Goal: Task Accomplishment & Management: Complete application form

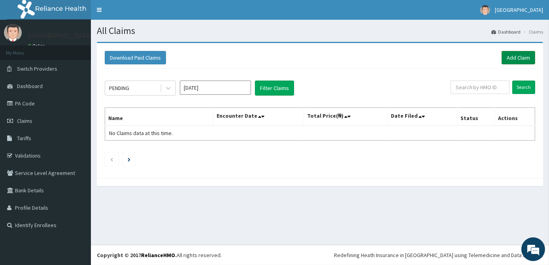
click at [518, 59] on link "Add Claim" at bounding box center [519, 57] width 34 height 13
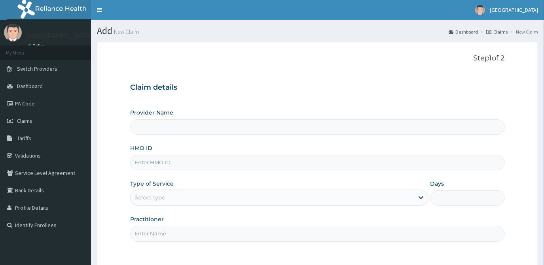
click at [167, 165] on input "HMO ID" at bounding box center [317, 162] width 374 height 15
type input "[GEOGRAPHIC_DATA]"
type input "AGO/10342/A"
click at [197, 196] on div "Select type" at bounding box center [272, 197] width 283 height 13
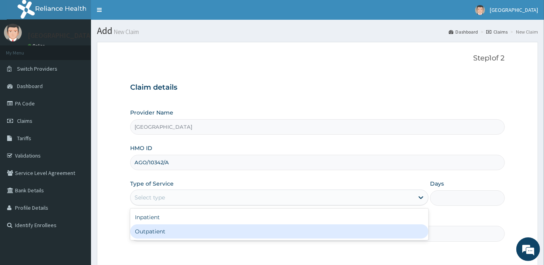
drag, startPoint x: 212, startPoint y: 238, endPoint x: 214, endPoint y: 234, distance: 4.1
click at [213, 237] on div "Outpatient" at bounding box center [279, 232] width 298 height 14
type input "1"
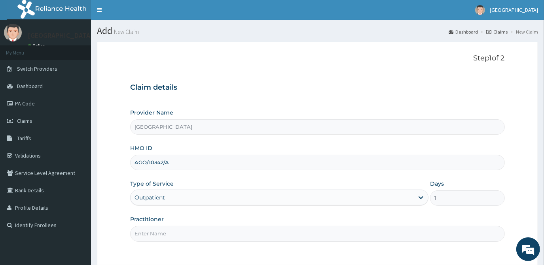
click at [234, 233] on input "Practitioner" at bounding box center [317, 233] width 374 height 15
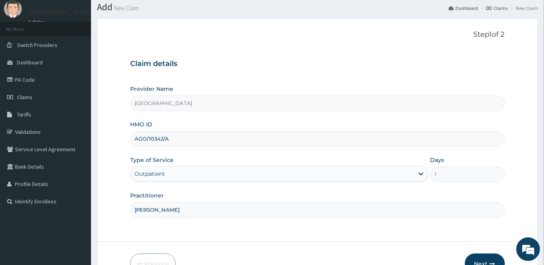
scroll to position [70, 0]
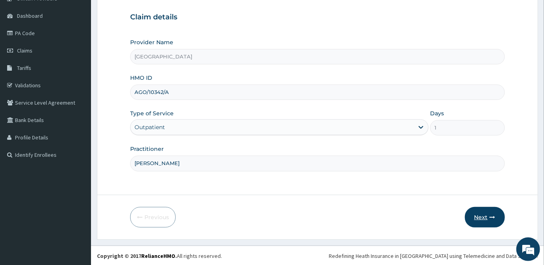
type input "[PERSON_NAME]"
click at [484, 216] on button "Next" at bounding box center [485, 217] width 40 height 21
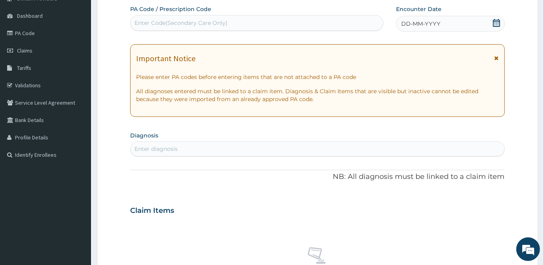
click at [499, 22] on icon at bounding box center [497, 23] width 8 height 8
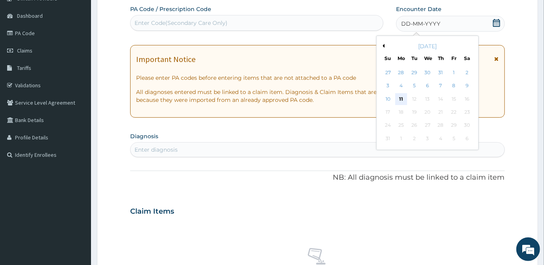
click at [402, 100] on div "11" at bounding box center [401, 99] width 12 height 12
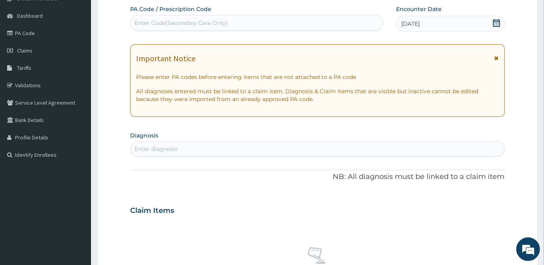
click at [214, 150] on div "Enter diagnosis" at bounding box center [317, 149] width 373 height 13
type input "[MEDICAL_DATA]"
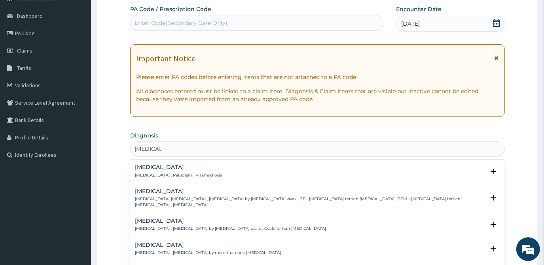
click at [201, 172] on div "[MEDICAL_DATA] [MEDICAL_DATA] , Paludism , Plasmodiosis" at bounding box center [317, 172] width 365 height 14
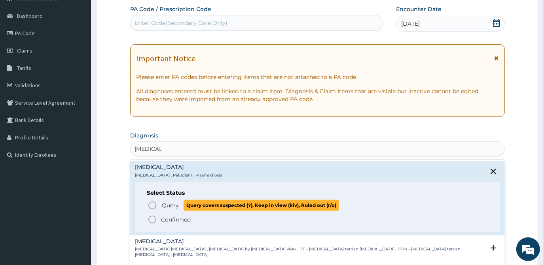
click at [174, 204] on span "Query" at bounding box center [170, 206] width 17 height 8
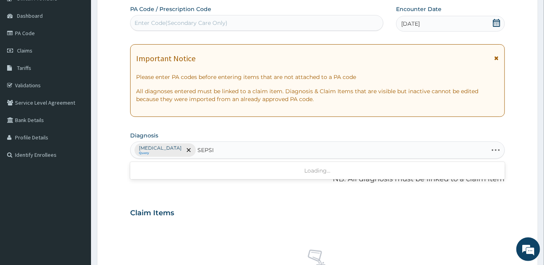
type input "[MEDICAL_DATA]"
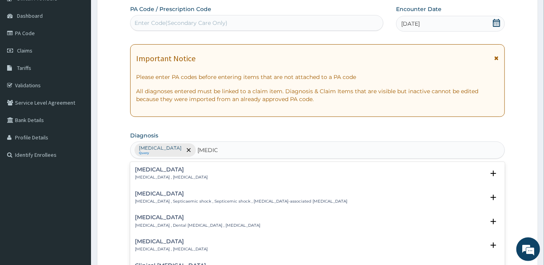
click at [189, 178] on div "[MEDICAL_DATA] [MEDICAL_DATA] , [MEDICAL_DATA]" at bounding box center [317, 174] width 365 height 14
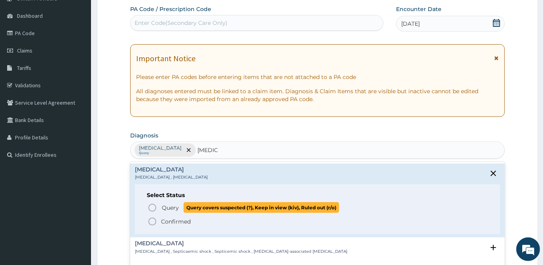
click at [172, 210] on span "Query" at bounding box center [170, 208] width 17 height 8
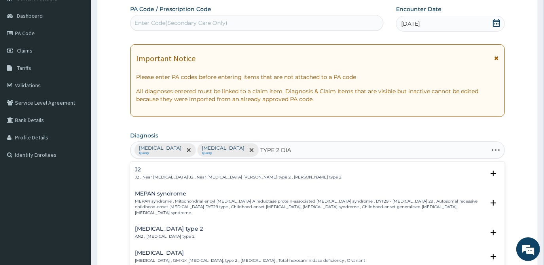
type input "TYPE 2 DIAB"
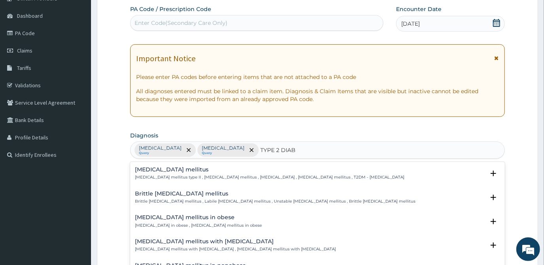
click at [193, 172] on div "[MEDICAL_DATA] mellitus [MEDICAL_DATA] mellitus type II , [MEDICAL_DATA] mellit…" at bounding box center [269, 174] width 269 height 14
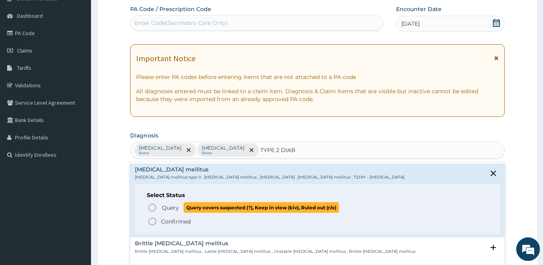
click at [168, 206] on span "Query" at bounding box center [170, 208] width 17 height 8
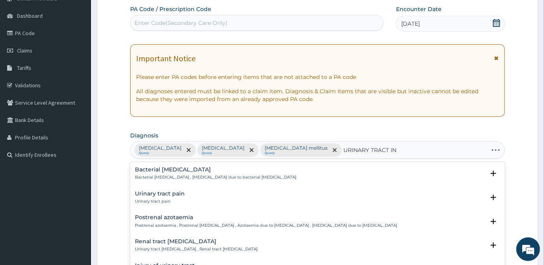
type input "URINARY TRACT INF"
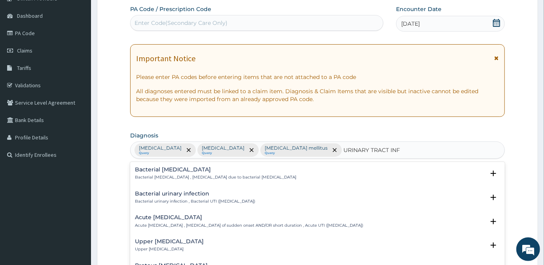
click at [181, 198] on div "Bacterial urinary infection Bacterial urinary infection , Bacterial UTI ([MEDIC…" at bounding box center [195, 198] width 120 height 14
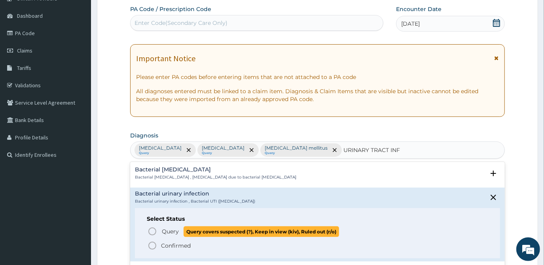
click at [170, 231] on span "Query" at bounding box center [170, 232] width 17 height 8
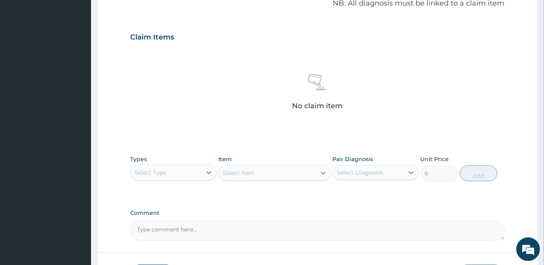
scroll to position [250, 0]
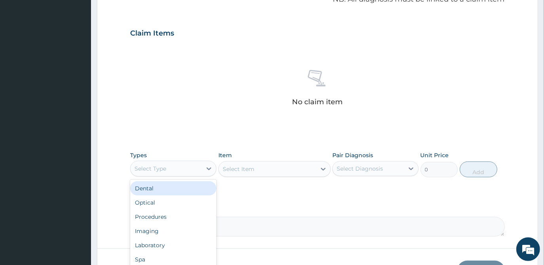
click at [172, 166] on div "Select Type" at bounding box center [166, 169] width 71 height 13
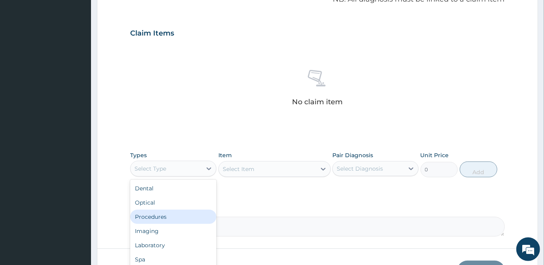
scroll to position [27, 0]
click at [159, 216] on div "Laboratory" at bounding box center [173, 219] width 86 height 14
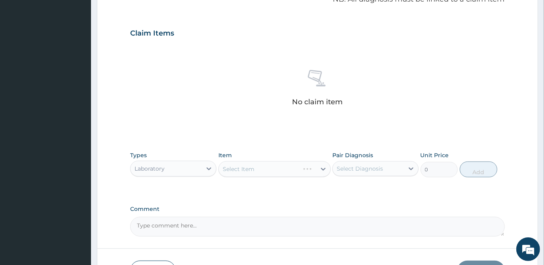
click at [242, 168] on div "Select Item" at bounding box center [274, 169] width 112 height 16
click at [248, 164] on div "Select Item" at bounding box center [267, 169] width 97 height 13
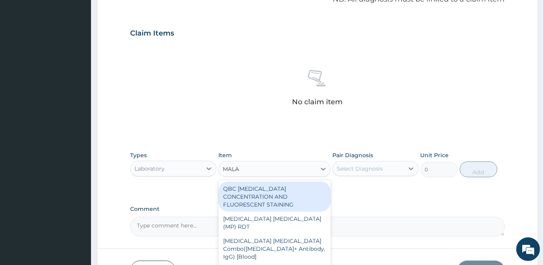
type input "MALAR"
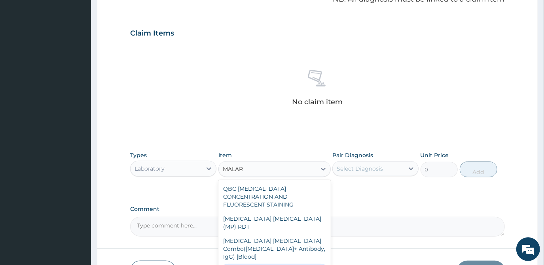
type input "1612.5"
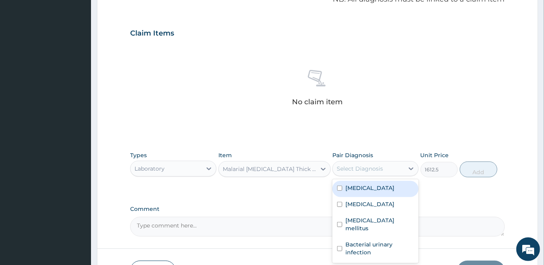
click at [357, 167] on div "Select Diagnosis" at bounding box center [360, 169] width 46 height 8
click at [358, 189] on label "[MEDICAL_DATA]" at bounding box center [369, 188] width 49 height 8
checkbox input "true"
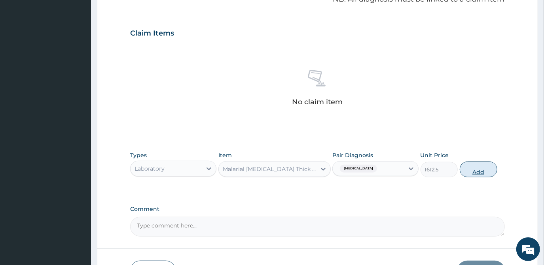
click at [473, 171] on button "Add" at bounding box center [479, 170] width 38 height 16
type input "0"
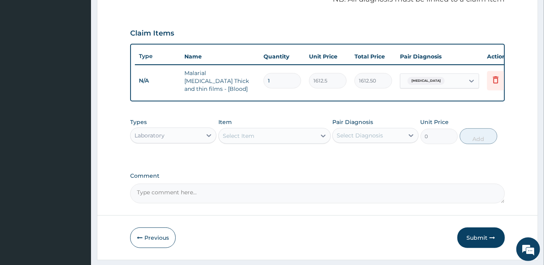
click at [241, 134] on div "Select Item" at bounding box center [239, 136] width 32 height 8
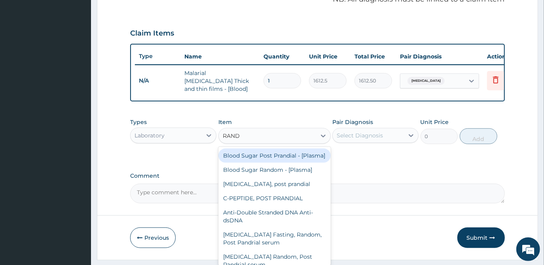
type input "[PERSON_NAME]"
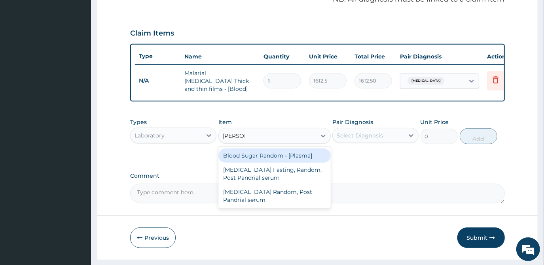
click at [268, 156] on div "Blood Sugar Random - [Plasma]" at bounding box center [274, 156] width 112 height 14
type input "1290"
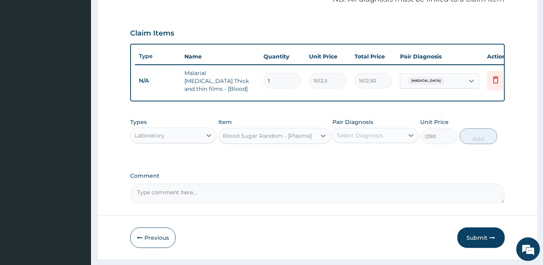
click at [362, 133] on div "Select Diagnosis" at bounding box center [360, 136] width 46 height 8
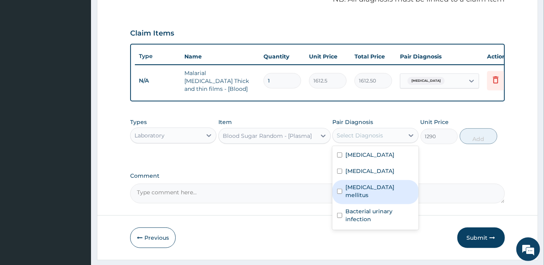
click at [362, 191] on label "[MEDICAL_DATA] mellitus" at bounding box center [379, 192] width 68 height 16
checkbox input "true"
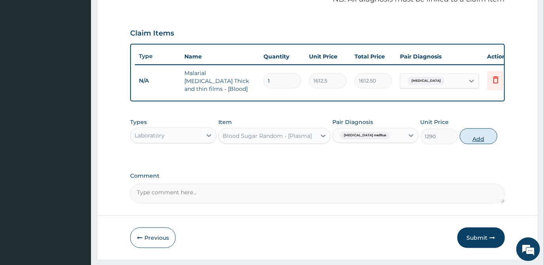
click at [469, 136] on button "Add" at bounding box center [479, 137] width 38 height 16
type input "0"
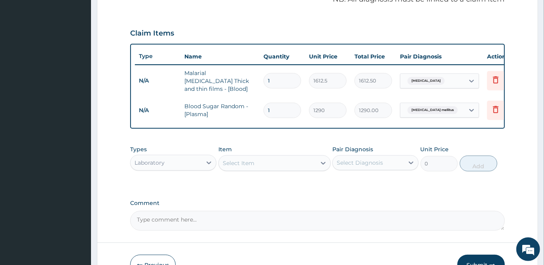
click at [260, 159] on div "Select Item" at bounding box center [267, 163] width 97 height 13
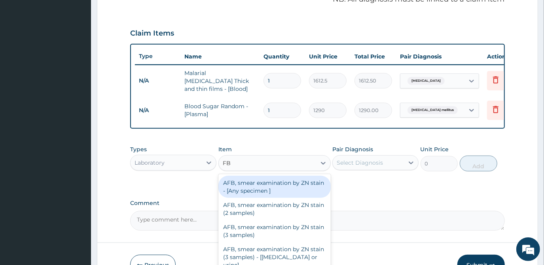
type input "FBC"
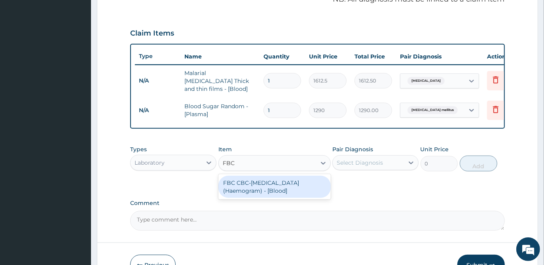
click at [271, 186] on div "FBC CBC-[MEDICAL_DATA] (Haemogram) - [Blood]" at bounding box center [274, 187] width 112 height 22
type input "4300"
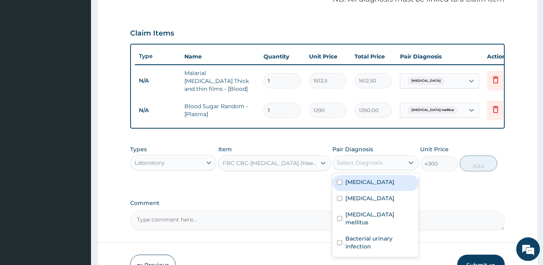
click at [362, 165] on div "Select Diagnosis" at bounding box center [360, 163] width 46 height 8
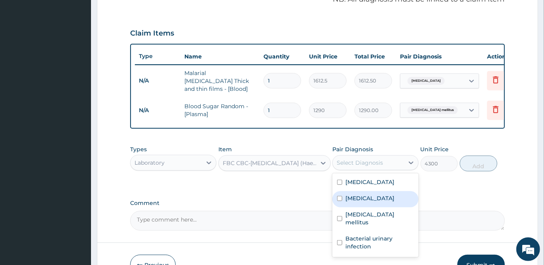
drag, startPoint x: 358, startPoint y: 199, endPoint x: 426, endPoint y: 178, distance: 71.2
click at [360, 199] on label "[MEDICAL_DATA]" at bounding box center [369, 199] width 49 height 8
checkbox input "true"
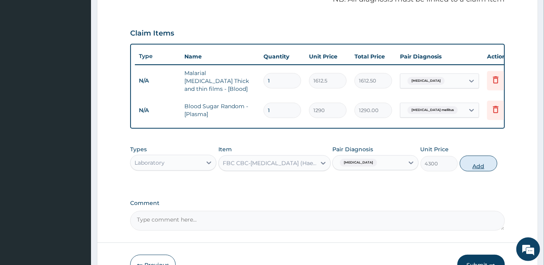
click at [472, 166] on button "Add" at bounding box center [479, 164] width 38 height 16
type input "0"
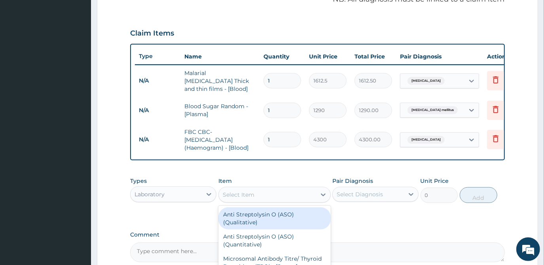
click at [261, 190] on div "Select Item" at bounding box center [267, 195] width 97 height 13
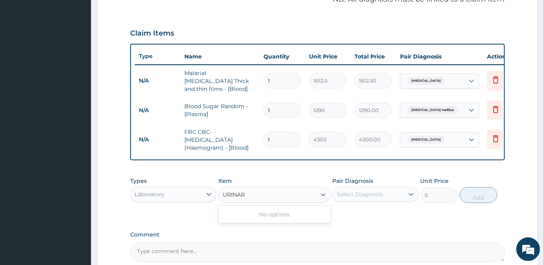
type input "URINA"
click at [266, 217] on div "[MEDICAL_DATA]" at bounding box center [274, 215] width 112 height 14
type input "1612.5"
click at [370, 196] on div "Select Diagnosis" at bounding box center [360, 195] width 46 height 8
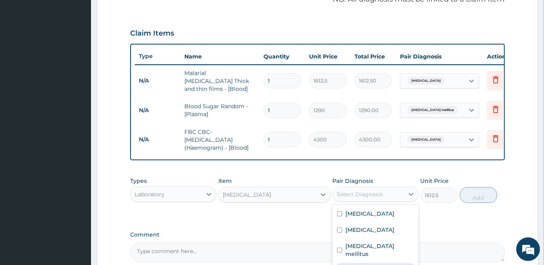
checkbox input "true"
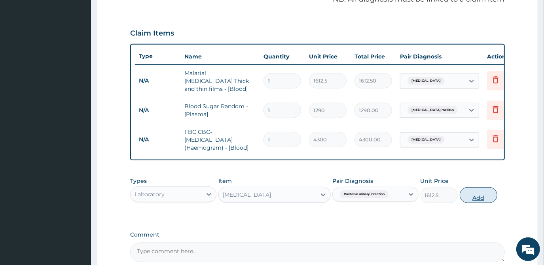
click at [472, 197] on button "Add" at bounding box center [479, 196] width 38 height 16
type input "0"
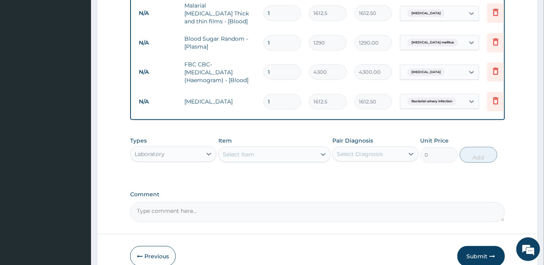
scroll to position [322, 0]
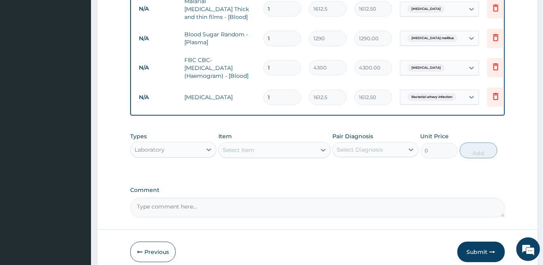
click at [167, 149] on div "Laboratory" at bounding box center [166, 150] width 71 height 13
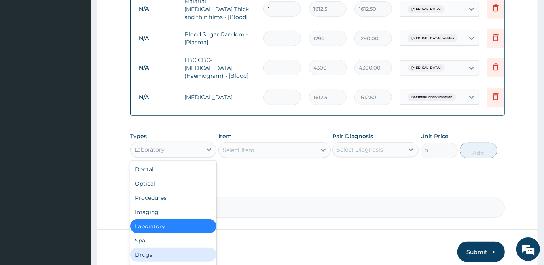
click at [160, 252] on div "Drugs" at bounding box center [173, 255] width 86 height 14
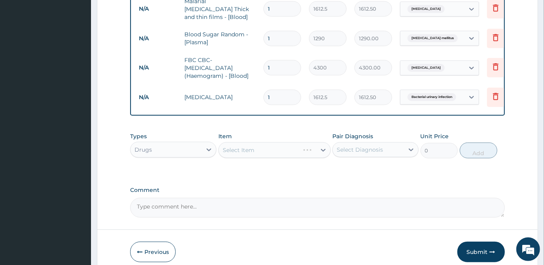
click at [273, 149] on div "Select Item" at bounding box center [274, 150] width 112 height 16
click at [276, 149] on div "Select Item" at bounding box center [274, 150] width 112 height 16
click at [273, 149] on div "Select Item" at bounding box center [274, 150] width 112 height 16
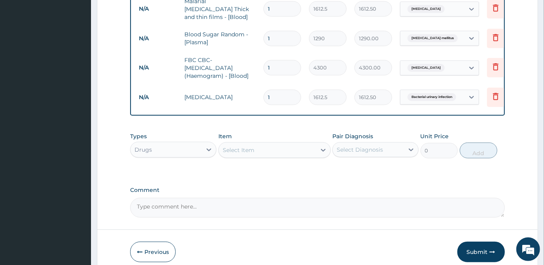
click at [273, 149] on div "Select Item" at bounding box center [267, 150] width 97 height 13
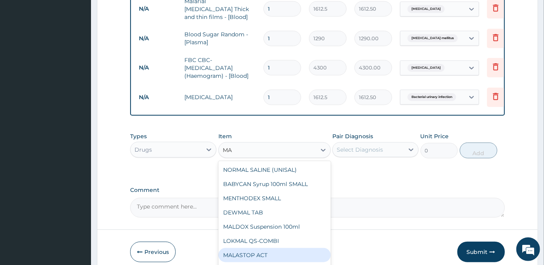
type input "M"
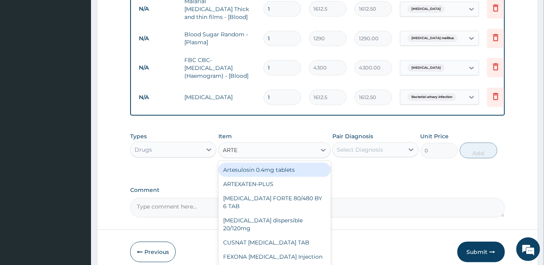
type input "ARTEM"
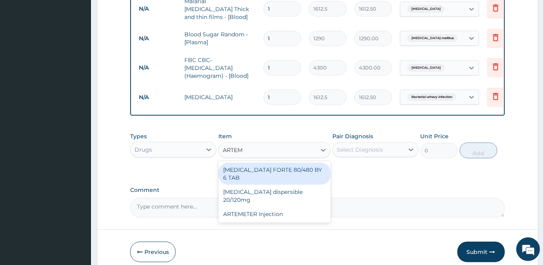
click at [267, 172] on div "[MEDICAL_DATA] FORTE 80/480 BY 6 TAB" at bounding box center [274, 174] width 112 height 22
type input "449.35"
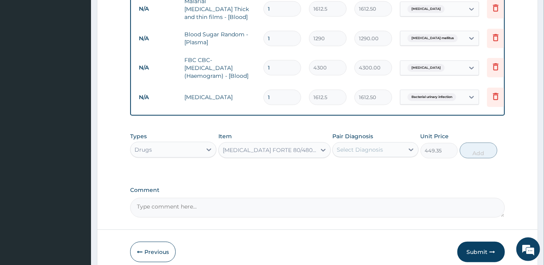
click at [359, 147] on div "Select Diagnosis" at bounding box center [360, 150] width 46 height 8
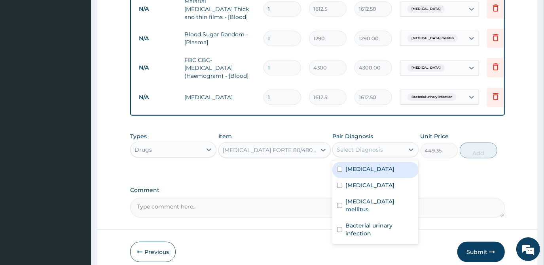
click at [360, 169] on label "[MEDICAL_DATA]" at bounding box center [369, 169] width 49 height 8
checkbox input "true"
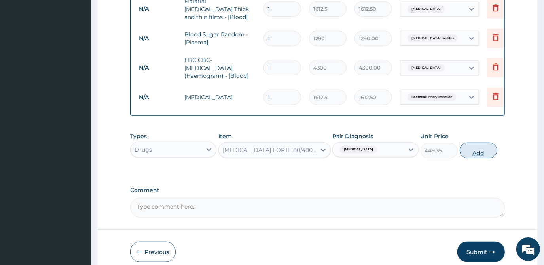
click at [476, 154] on button "Add" at bounding box center [479, 151] width 38 height 16
type input "0"
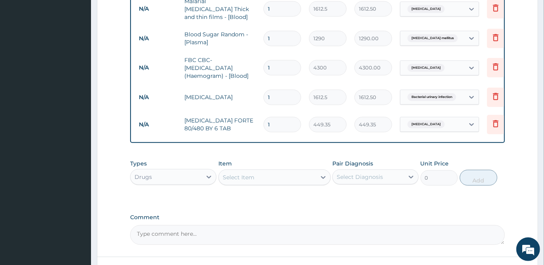
click at [283, 125] on input "1" at bounding box center [282, 124] width 38 height 15
type input "0.00"
type input "6"
type input "2696.10"
type input "6"
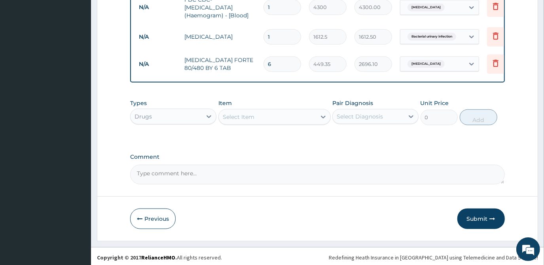
scroll to position [385, 0]
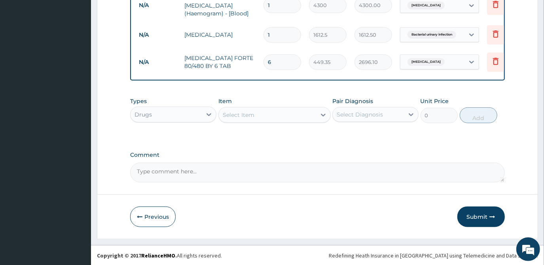
click at [261, 119] on div "Select Item" at bounding box center [267, 115] width 97 height 13
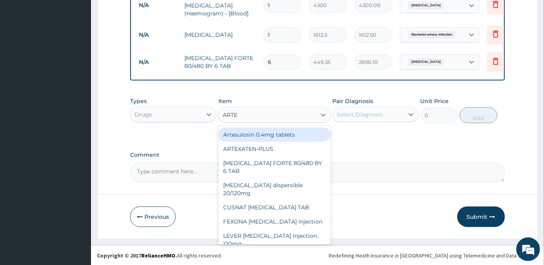
type input "ARTEM"
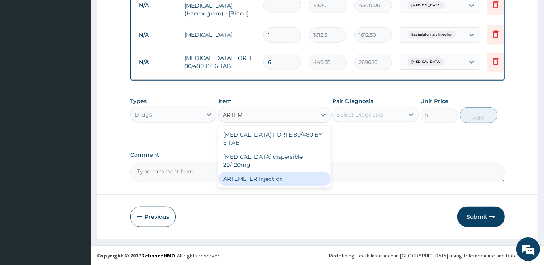
click at [263, 172] on div "ARTEMETER Injection" at bounding box center [274, 179] width 112 height 14
type input "946"
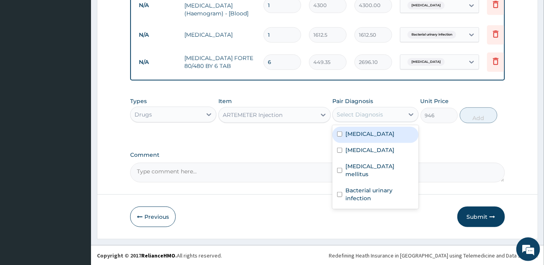
click at [352, 114] on div "Select Diagnosis" at bounding box center [360, 115] width 46 height 8
click at [358, 135] on label "[MEDICAL_DATA]" at bounding box center [369, 134] width 49 height 8
checkbox input "true"
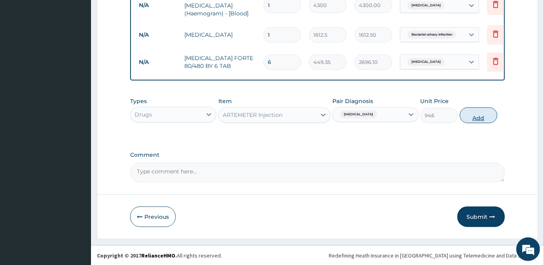
click at [477, 117] on button "Add" at bounding box center [479, 116] width 38 height 16
type input "0"
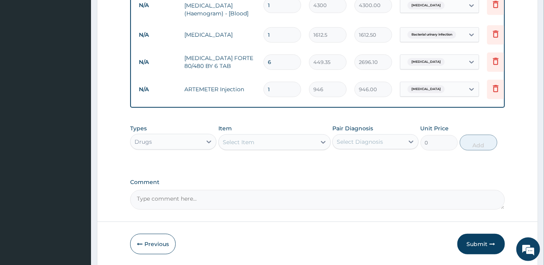
click at [279, 87] on input "1" at bounding box center [282, 89] width 38 height 15
type input "0.00"
type input "2"
type input "1892.00"
type input "2"
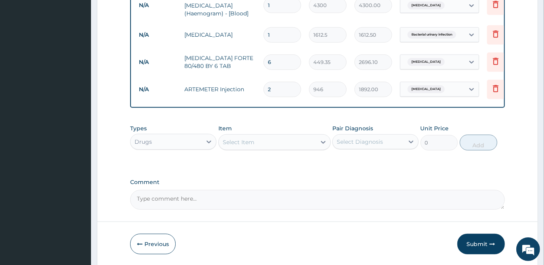
click at [243, 144] on div "Select Item" at bounding box center [239, 142] width 32 height 8
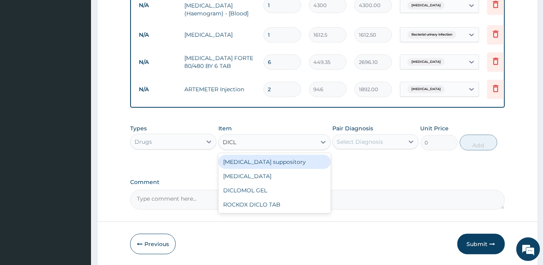
type input "DICLO"
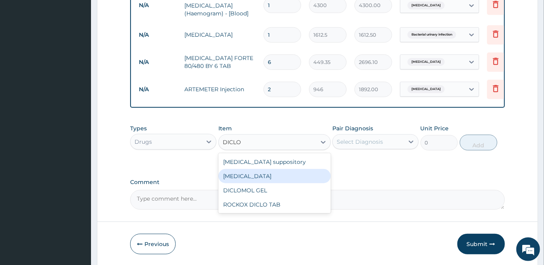
click at [251, 176] on div "[MEDICAL_DATA]" at bounding box center [274, 176] width 112 height 14
type input "591.25"
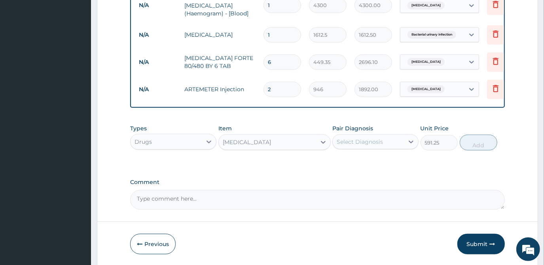
click at [282, 142] on div "[MEDICAL_DATA]" at bounding box center [267, 142] width 97 height 13
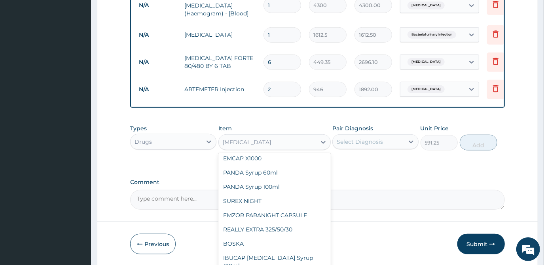
scroll to position [11800, 0]
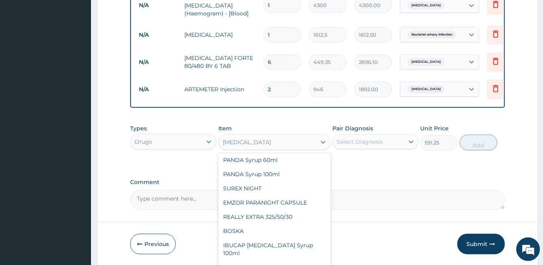
type input "S"
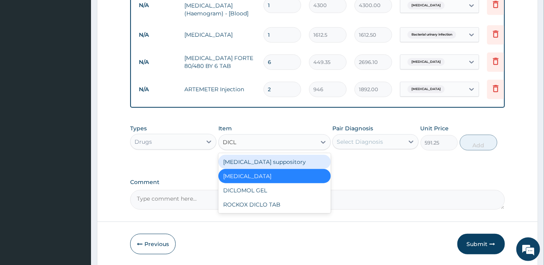
scroll to position [0, 0]
type input "DICLO"
click at [289, 162] on div "[MEDICAL_DATA] suppository" at bounding box center [274, 162] width 112 height 14
type input "118.25"
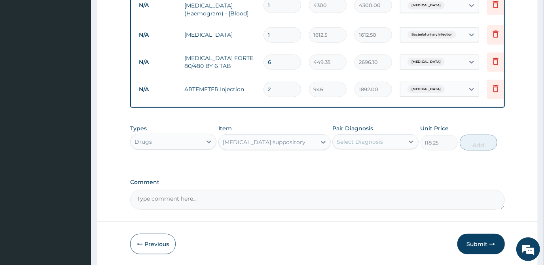
click at [359, 142] on div "Select Diagnosis" at bounding box center [360, 142] width 46 height 8
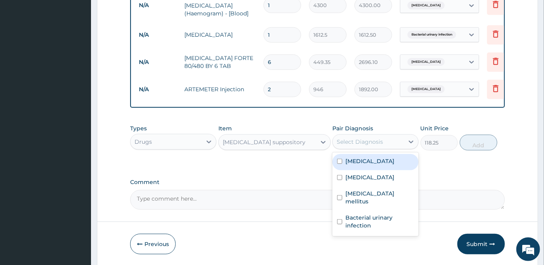
click at [356, 162] on label "[MEDICAL_DATA]" at bounding box center [369, 161] width 49 height 8
checkbox input "true"
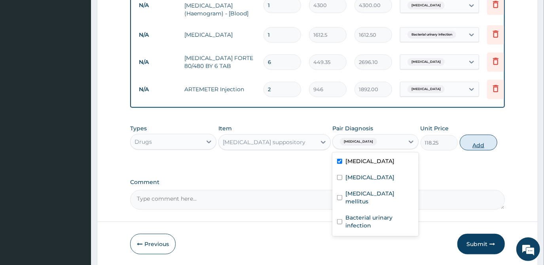
click at [471, 146] on button "Add" at bounding box center [479, 143] width 38 height 16
type input "0"
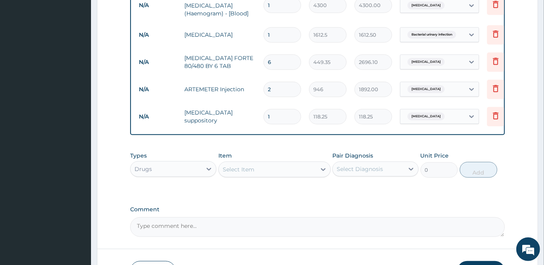
click at [277, 111] on input "1" at bounding box center [282, 116] width 38 height 15
type input "14"
type input "1655.50"
type input "14"
click at [182, 171] on div "Drugs" at bounding box center [166, 169] width 71 height 13
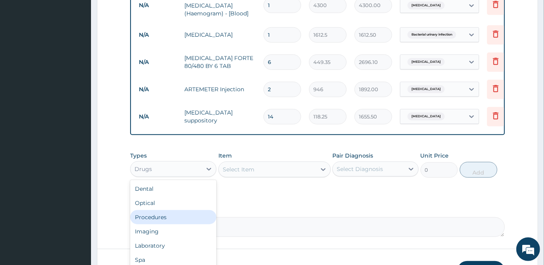
click at [165, 218] on div "Procedures" at bounding box center [173, 217] width 86 height 14
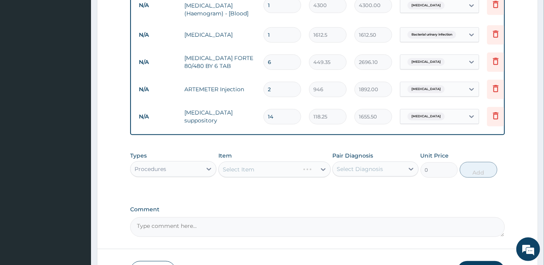
click at [256, 168] on div "Select Item" at bounding box center [274, 170] width 112 height 16
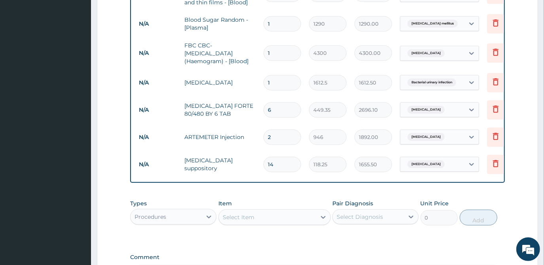
scroll to position [349, 0]
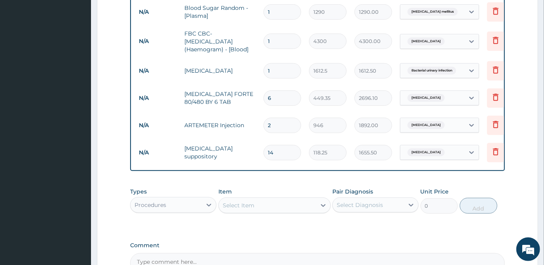
click at [258, 205] on div "Select Item" at bounding box center [267, 205] width 97 height 13
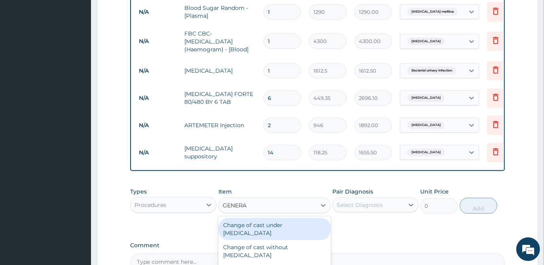
type input "GENERAL"
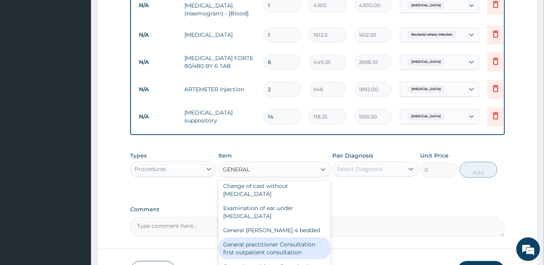
scroll to position [36, 0]
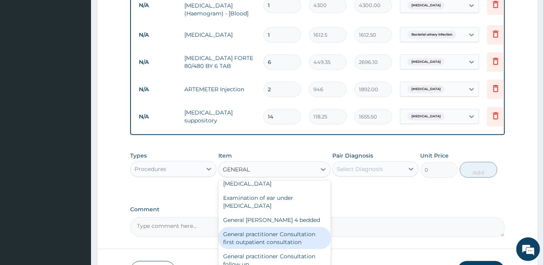
click at [284, 231] on div "General practitioner Consultation first outpatient consultation" at bounding box center [274, 238] width 112 height 22
type input "3547.5"
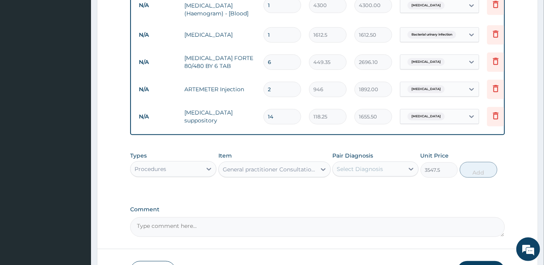
click at [347, 172] on div "Select Diagnosis" at bounding box center [360, 169] width 46 height 8
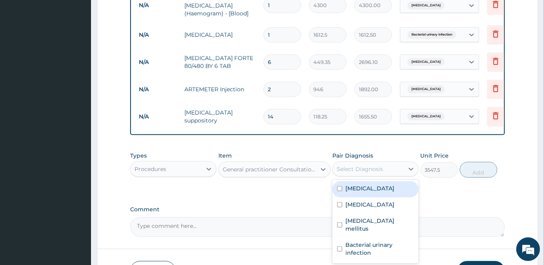
click at [347, 193] on div "[MEDICAL_DATA]" at bounding box center [375, 190] width 86 height 16
checkbox input "true"
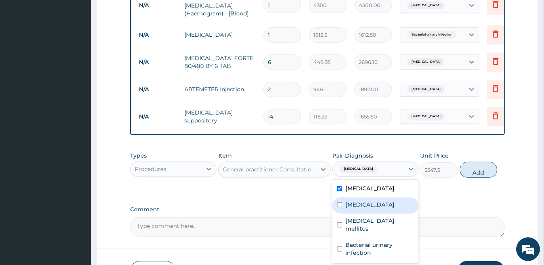
click at [351, 207] on label "[MEDICAL_DATA]" at bounding box center [369, 205] width 49 height 8
checkbox input "true"
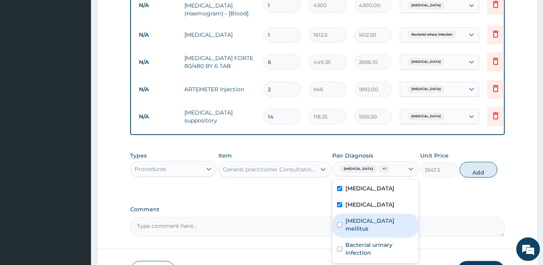
click at [355, 222] on label "[MEDICAL_DATA] mellitus" at bounding box center [379, 225] width 68 height 16
checkbox input "true"
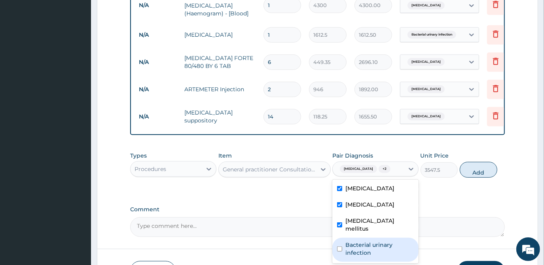
click at [357, 244] on label "Bacterial urinary infection" at bounding box center [379, 249] width 68 height 16
checkbox input "true"
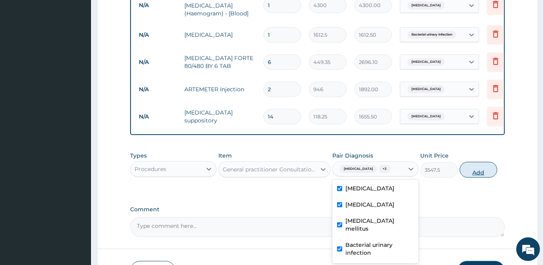
click at [475, 173] on button "Add" at bounding box center [479, 170] width 38 height 16
type input "0"
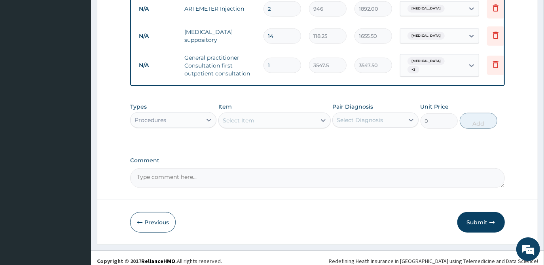
scroll to position [472, 0]
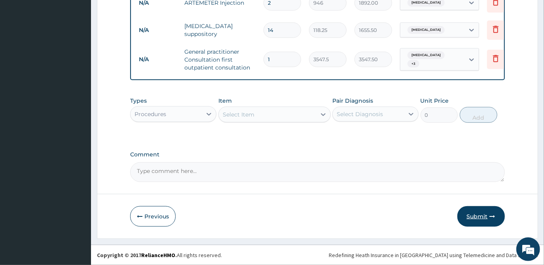
click at [474, 218] on button "Submit" at bounding box center [480, 217] width 47 height 21
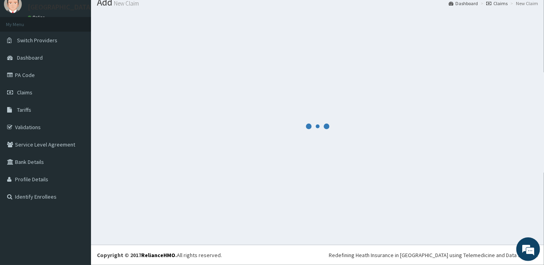
scroll to position [28, 0]
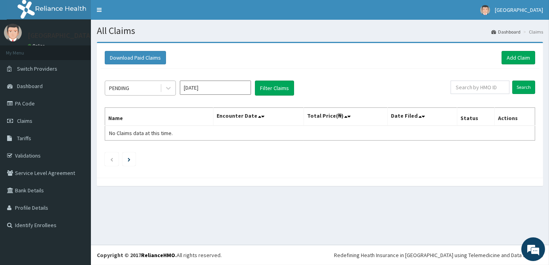
click at [129, 86] on div "PENDING" at bounding box center [119, 88] width 20 height 8
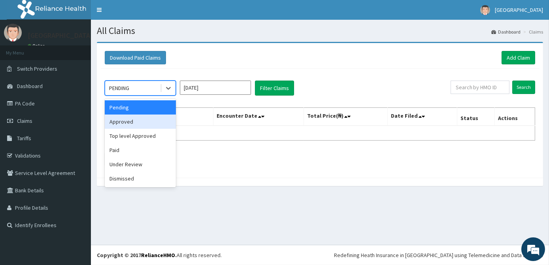
click at [134, 120] on div "Approved" at bounding box center [140, 122] width 71 height 14
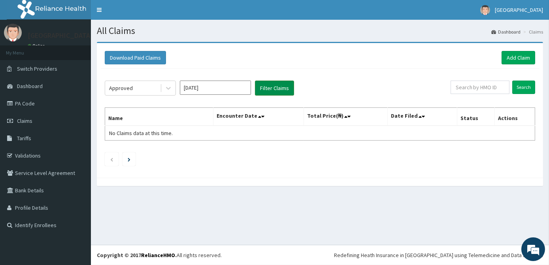
click at [267, 91] on button "Filter Claims" at bounding box center [274, 88] width 39 height 15
